Goal: Task Accomplishment & Management: Complete application form

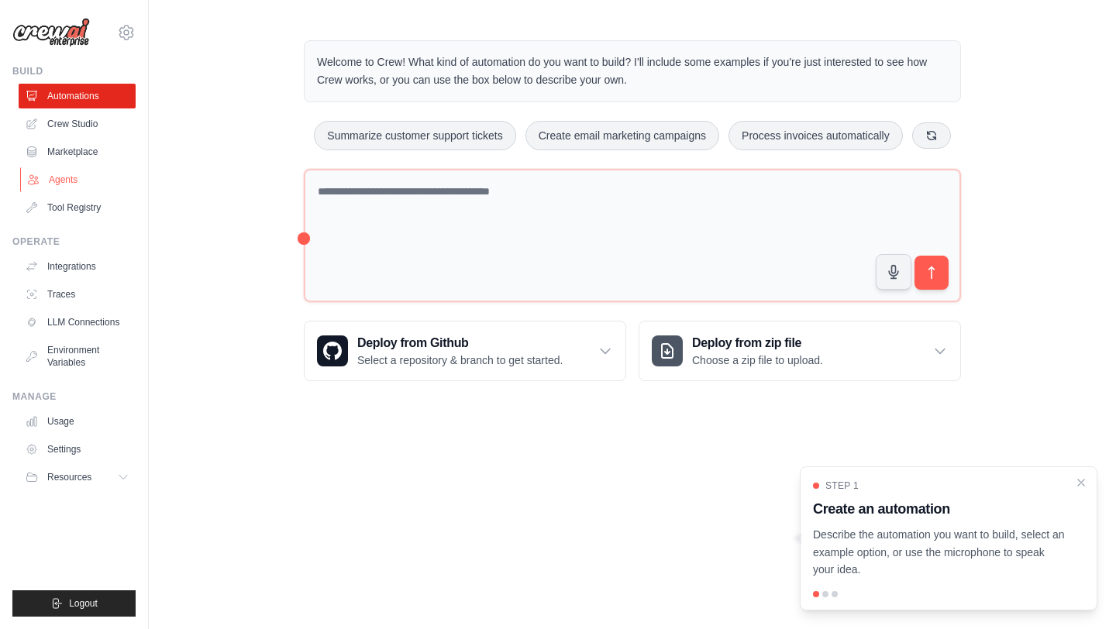
click at [60, 182] on link "Agents" at bounding box center [78, 179] width 117 height 25
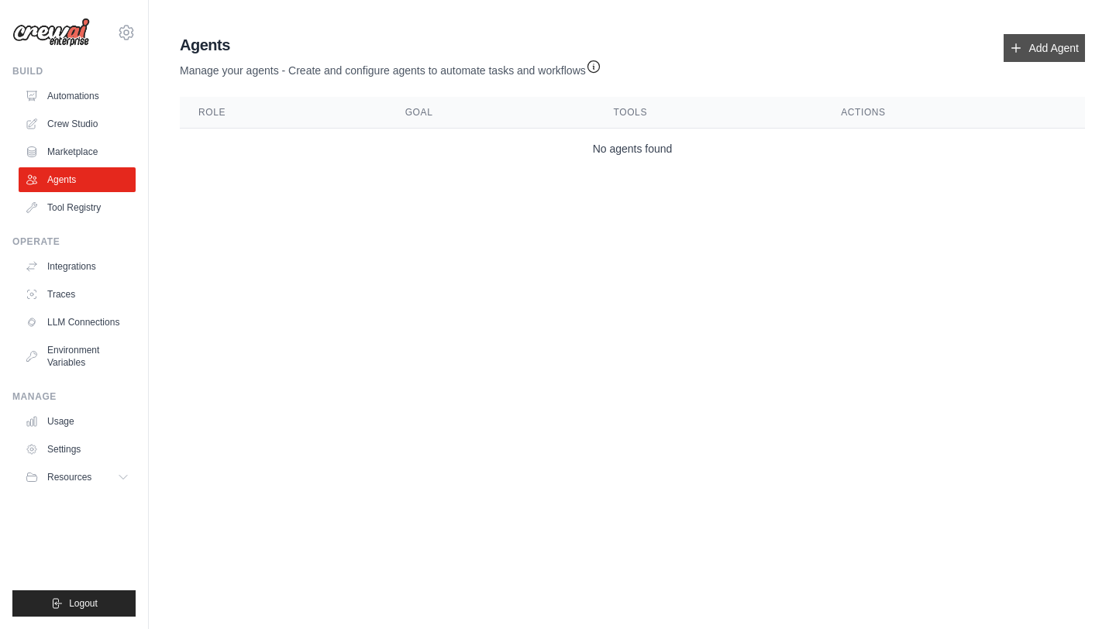
click at [1042, 36] on link "Add Agent" at bounding box center [1043, 48] width 81 height 28
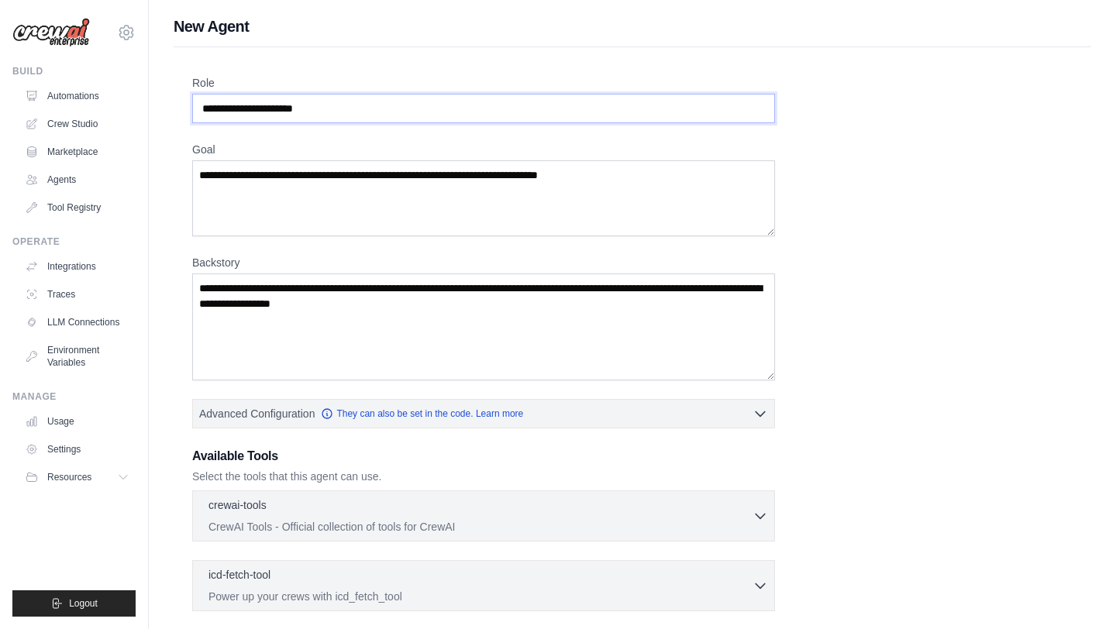
click at [352, 102] on input "Role" at bounding box center [483, 108] width 583 height 29
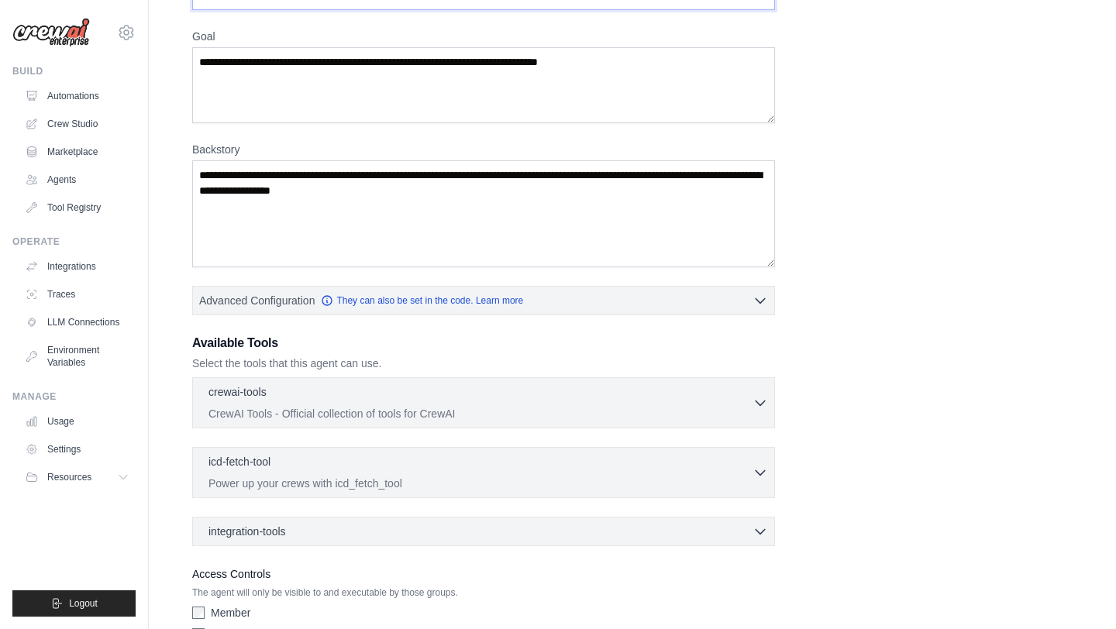
scroll to position [115, 0]
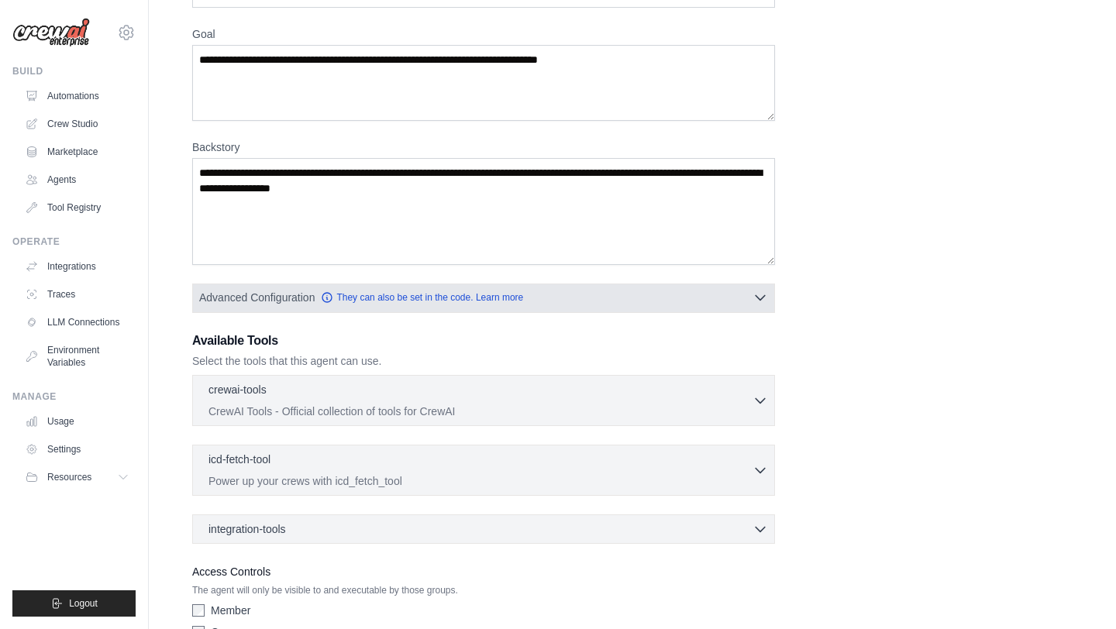
click at [576, 301] on button "Advanced Configuration They can also be set in the code. Learn more" at bounding box center [483, 298] width 581 height 28
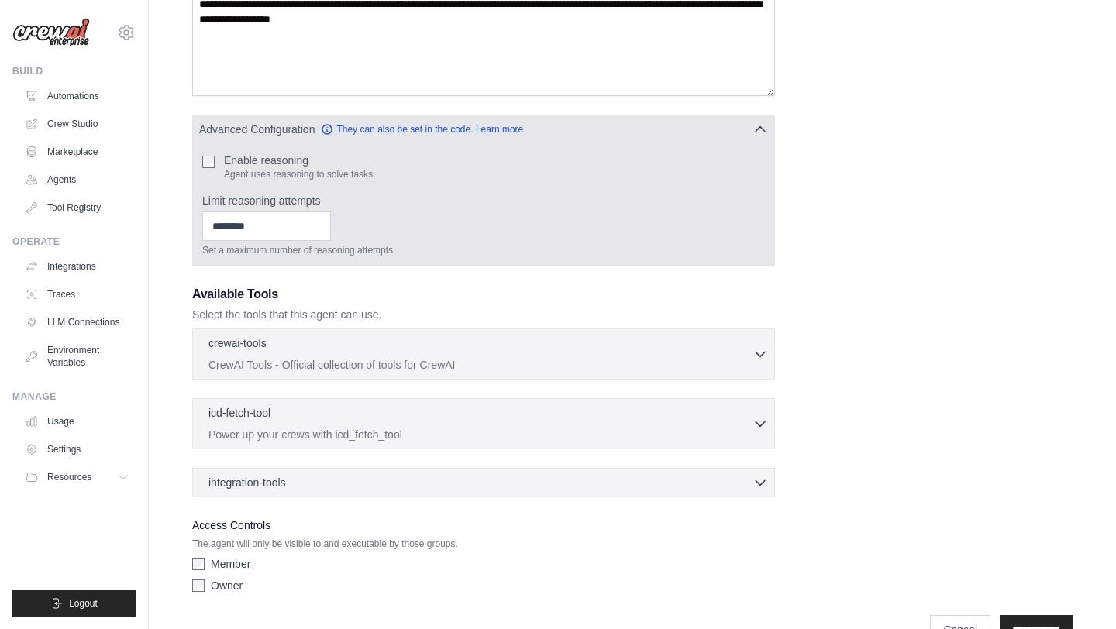
scroll to position [287, 0]
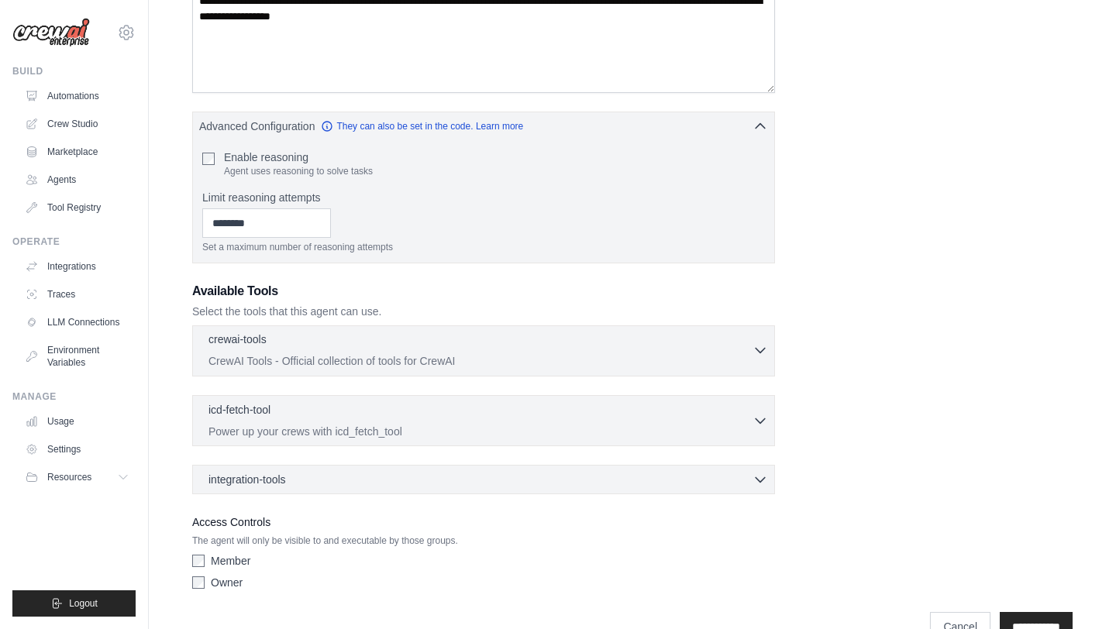
click at [376, 341] on div "crewai-tools 0 selected" at bounding box center [480, 341] width 544 height 19
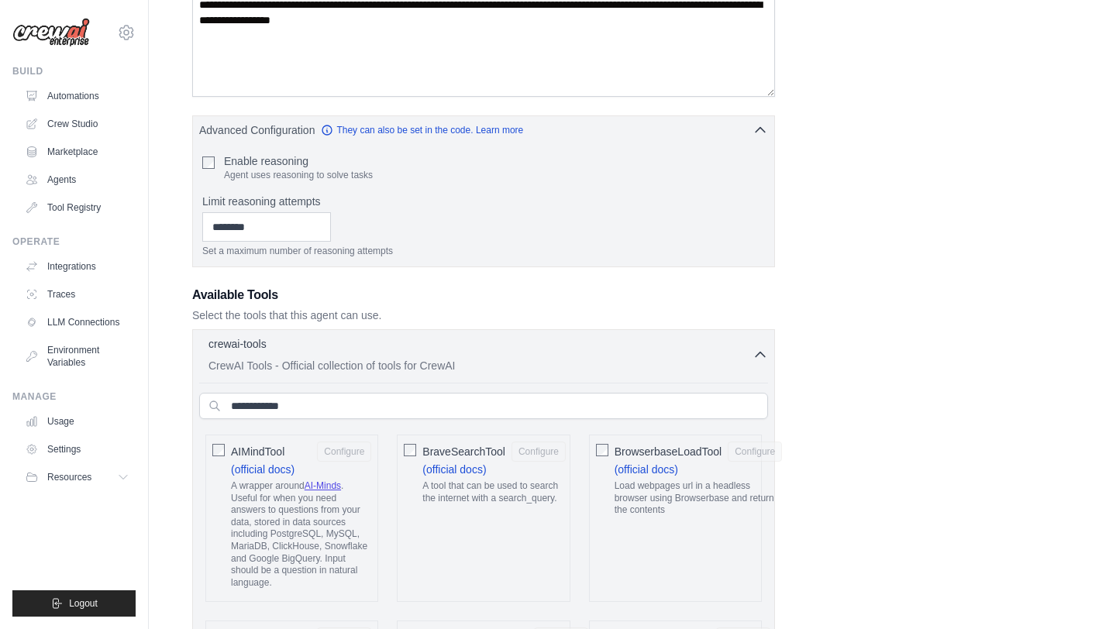
scroll to position [0, 0]
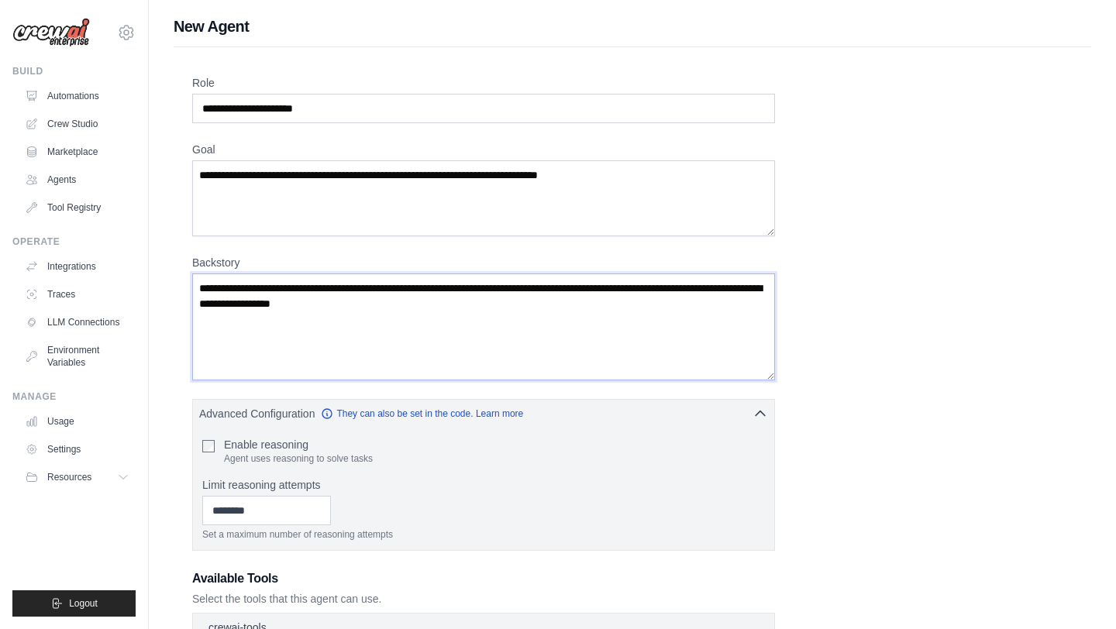
click at [632, 324] on textarea "Backstory" at bounding box center [483, 326] width 583 height 107
click at [577, 314] on textarea "Backstory" at bounding box center [483, 326] width 583 height 107
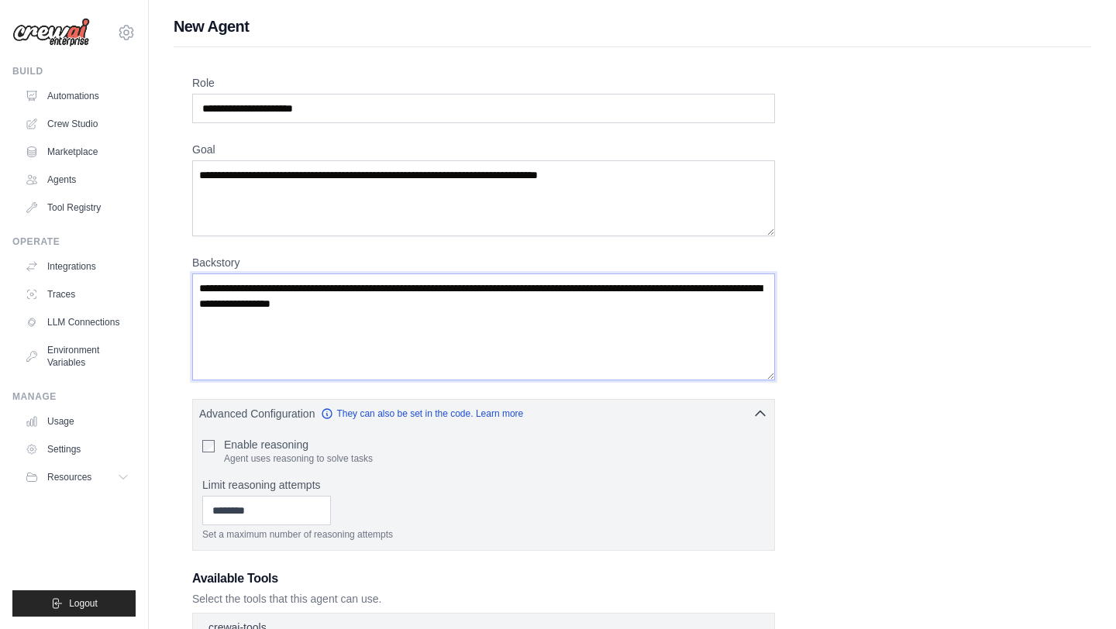
click at [577, 314] on textarea "Backstory" at bounding box center [483, 326] width 583 height 107
